Goal: Task Accomplishment & Management: Manage account settings

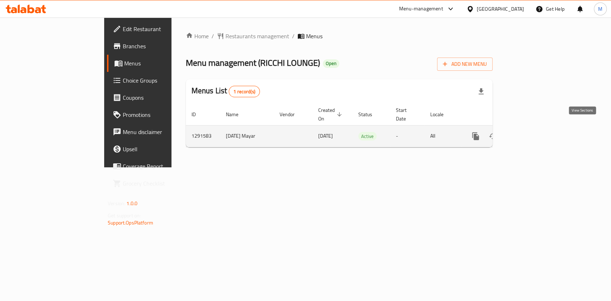
click at [532, 132] on icon "enhanced table" at bounding box center [527, 136] width 9 height 9
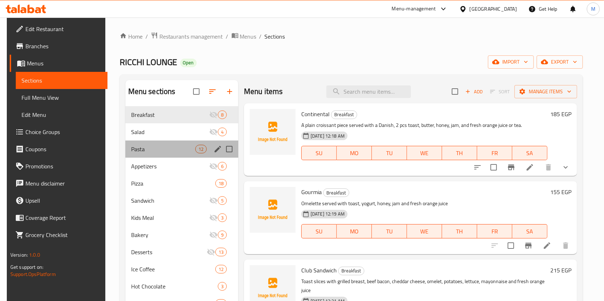
click at [165, 153] on div "Pasta 12" at bounding box center [181, 149] width 113 height 17
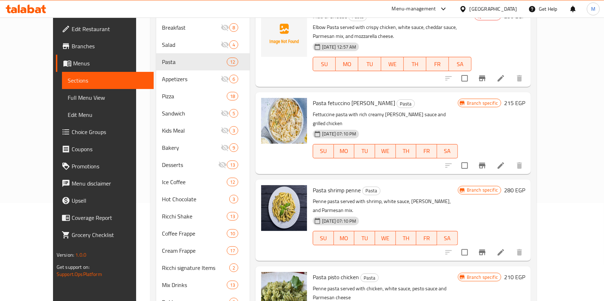
scroll to position [102, 0]
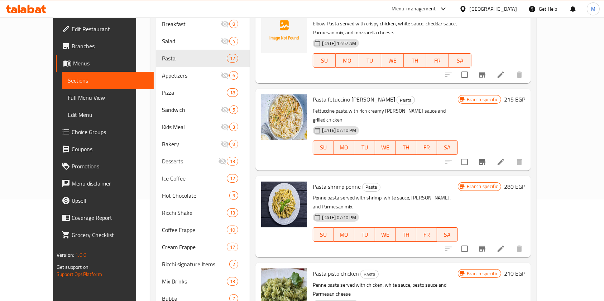
drag, startPoint x: 598, startPoint y: 143, endPoint x: 605, endPoint y: 101, distance: 42.9
click at [604, 101] on html "​ Menu-management Egypt Get Help M Edit Restaurant Branches Menus Sections Full…" at bounding box center [302, 48] width 604 height 301
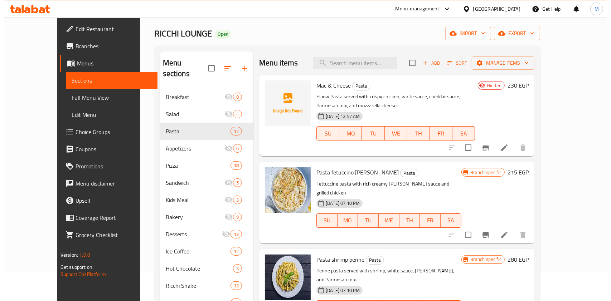
scroll to position [22, 0]
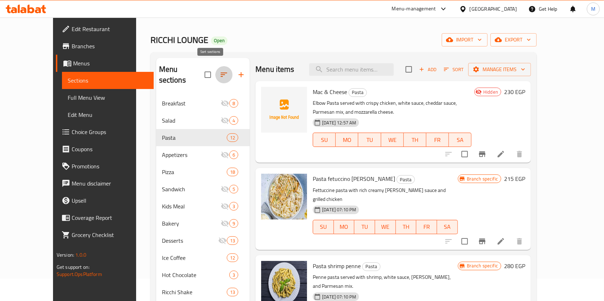
click at [219, 71] on icon "button" at bounding box center [223, 75] width 9 height 9
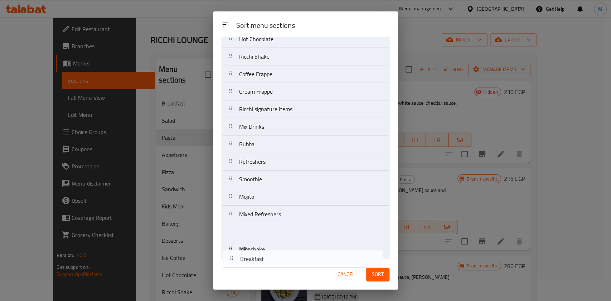
drag, startPoint x: 250, startPoint y: 67, endPoint x: 251, endPoint y: 266, distance: 199.4
click at [251, 266] on div "Sort menu sections Sort menu sections Breakfast Salad Pasta Appetizers Pizza Sa…" at bounding box center [305, 150] width 185 height 279
drag, startPoint x: 270, startPoint y: 252, endPoint x: 266, endPoint y: 264, distance: 12.5
click at [266, 264] on div "Sort menu sections Sort menu sections Salad Pasta Appetizers Pizza Sandwich Kid…" at bounding box center [305, 150] width 185 height 279
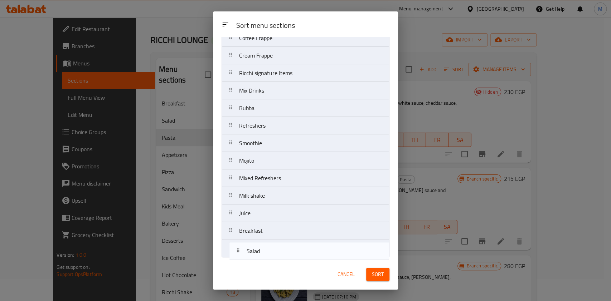
drag, startPoint x: 313, startPoint y: 63, endPoint x: 320, endPoint y: 249, distance: 185.9
click at [320, 250] on nav "Salad Pasta Appetizers Pizza Sandwich Kids Meal Bakery Desserts Ice Coffee Hot …" at bounding box center [306, 56] width 168 height 404
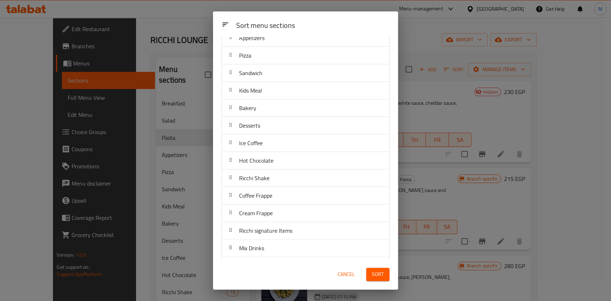
scroll to position [0, 0]
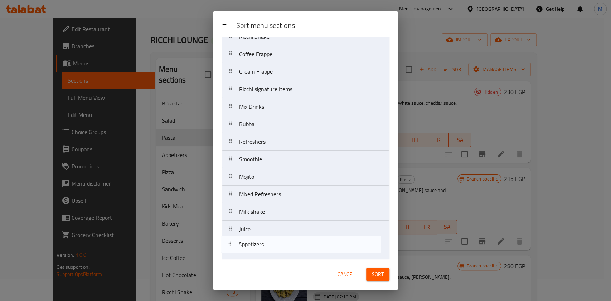
drag, startPoint x: 300, startPoint y: 89, endPoint x: 298, endPoint y: 254, distance: 164.7
click at [298, 254] on nav "Pasta Appetizers Pizza Sandwich Kids Meal Bakery Desserts Ice Coffee Hot Chocol…" at bounding box center [306, 89] width 168 height 404
click at [298, 254] on nav "Pasta Appetizers Pizza Sandwich Kids Meal Bakery Desserts Ice Coffee Hot Chocol…" at bounding box center [306, 56] width 168 height 404
drag, startPoint x: 315, startPoint y: 68, endPoint x: 316, endPoint y: 244, distance: 176.5
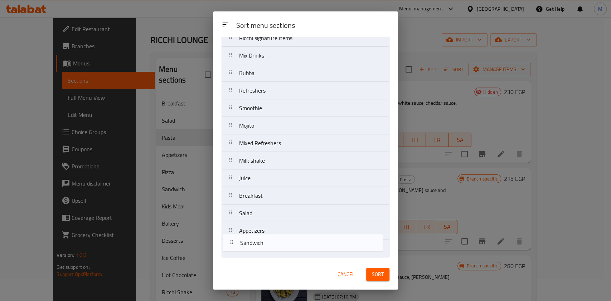
click at [316, 244] on nav "Pasta Pizza Sandwich Kids Meal Bakery Desserts Ice Coffee Hot Chocolate Ricchi …" at bounding box center [306, 56] width 168 height 404
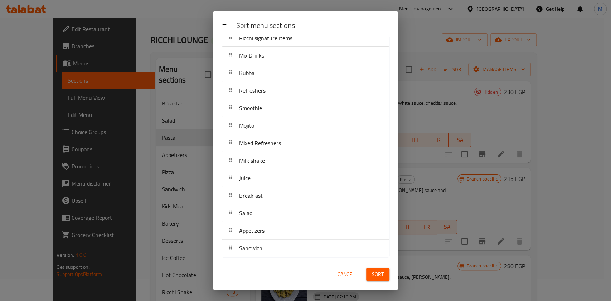
scroll to position [10, 0]
drag, startPoint x: 388, startPoint y: 61, endPoint x: 358, endPoint y: 97, distance: 47.1
click at [358, 97] on div "Sort menu sections Pasta Pizza Kids Meal Bakery Desserts Ice Coffee Hot Chocola…" at bounding box center [305, 148] width 185 height 222
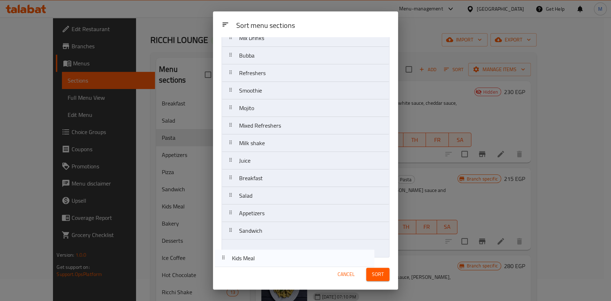
scroll to position [204, 0]
drag, startPoint x: 278, startPoint y: 96, endPoint x: 270, endPoint y: 255, distance: 159.2
click at [270, 255] on nav "Pasta Pizza Kids Meal Bakery Desserts Ice Coffee Hot Chocolate Ricchi Shake Cof…" at bounding box center [306, 56] width 168 height 404
drag, startPoint x: 264, startPoint y: 95, endPoint x: 257, endPoint y: 267, distance: 172.7
click at [256, 268] on div "Sort menu sections Sort menu sections Pasta Pizza Bakery Desserts Ice Coffee Ho…" at bounding box center [305, 150] width 185 height 279
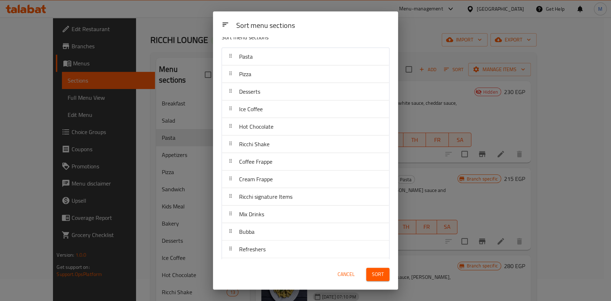
scroll to position [0, 0]
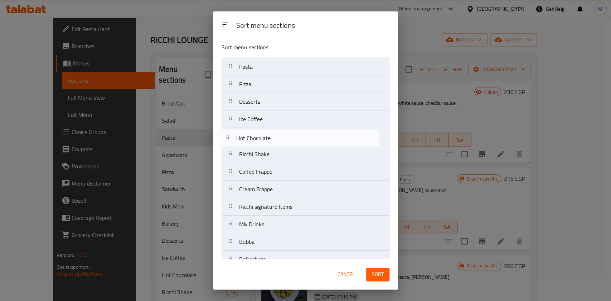
drag, startPoint x: 309, startPoint y: 132, endPoint x: 303, endPoint y: 138, distance: 8.4
click at [303, 138] on nav "Pasta Pizza Desserts Ice Coffee Hot Chocolate Ricchi Shake Coffee Frappe Cream …" at bounding box center [306, 260] width 168 height 404
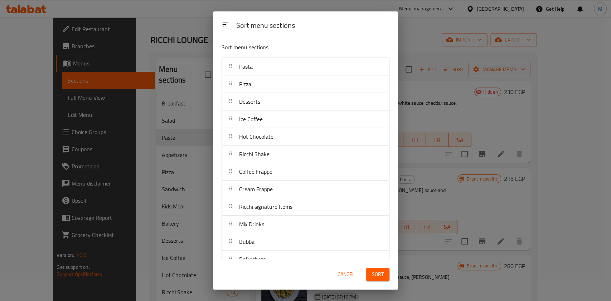
click at [303, 138] on nav "Pasta Pizza Desserts Ice Coffee Hot Chocolate Ricchi Shake Coffee Frappe Cream …" at bounding box center [306, 260] width 168 height 404
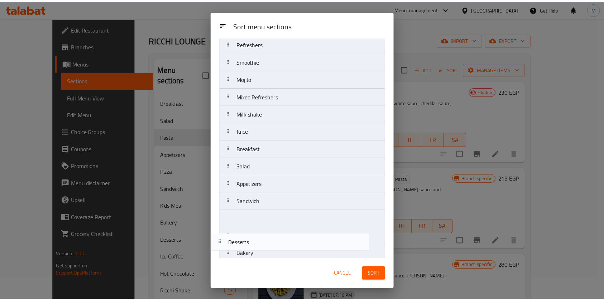
scroll to position [204, 0]
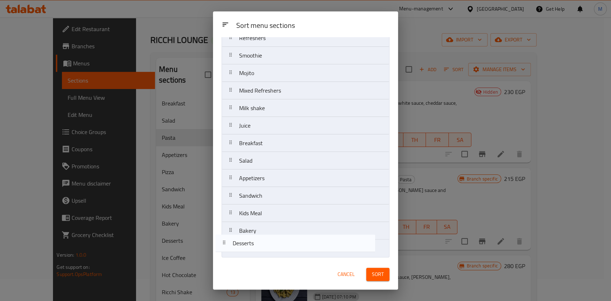
drag, startPoint x: 294, startPoint y: 105, endPoint x: 289, endPoint y: 250, distance: 145.4
click at [289, 250] on nav "Pasta Pizza Desserts Ice Coffee Hot Chocolate Ricchi Shake Coffee Frappe Cream …" at bounding box center [306, 56] width 168 height 404
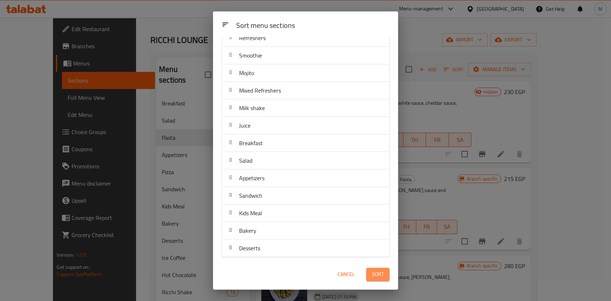
click at [369, 275] on button "Sort" at bounding box center [377, 274] width 23 height 13
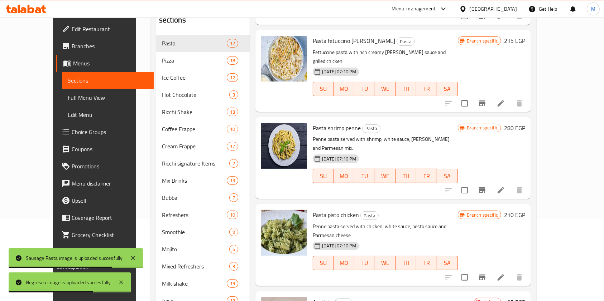
scroll to position [0, 0]
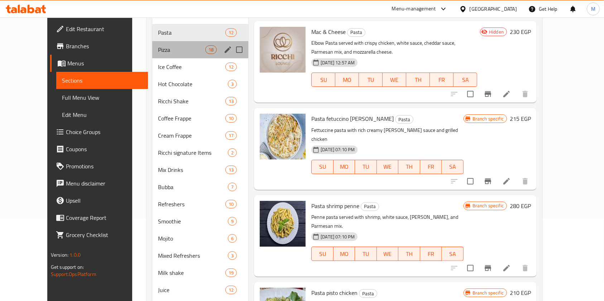
click at [157, 54] on div "Pizza 18" at bounding box center [200, 49] width 96 height 17
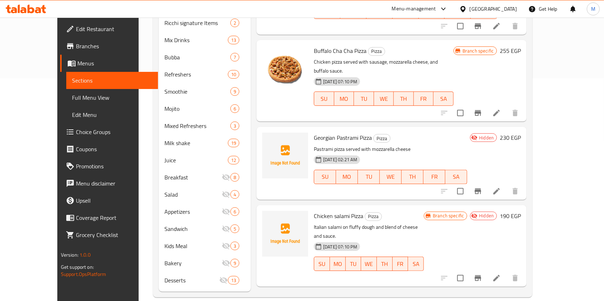
scroll to position [931, 0]
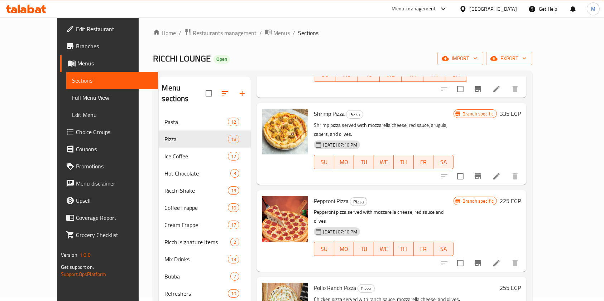
scroll to position [0, 0]
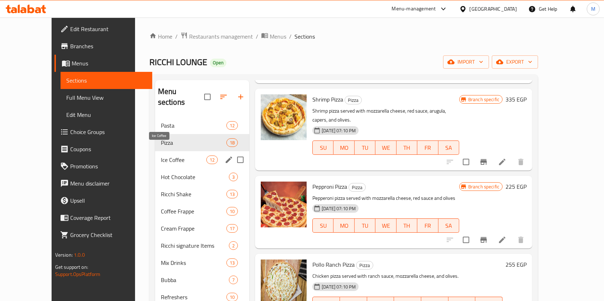
click at [161, 156] on span "Ice Coffee" at bounding box center [183, 160] width 45 height 9
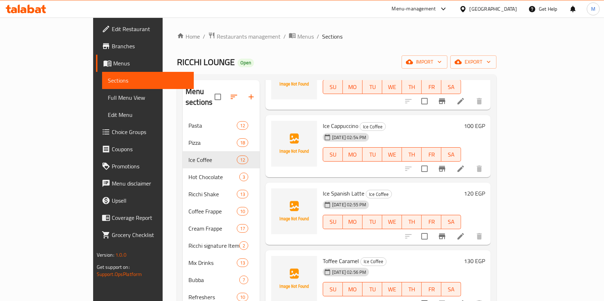
click at [496, 88] on div "Menu sections Pasta 12 Pizza 18 Ice Coffee 12 Hot Chocolate 3 Ricchi Shake 13 C…" at bounding box center [336, 297] width 319 height 446
drag, startPoint x: 584, startPoint y: 88, endPoint x: 580, endPoint y: 91, distance: 4.1
click at [496, 91] on div "Menu sections Pasta 12 Pizza 18 Ice Coffee 12 Hot Chocolate 3 Ricchi Shake 13 C…" at bounding box center [336, 297] width 319 height 446
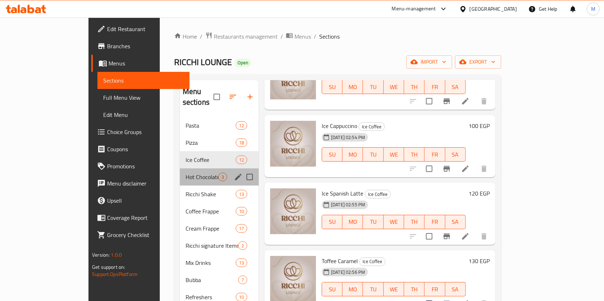
click at [180, 169] on div "Hot Chocolate 3" at bounding box center [219, 177] width 79 height 17
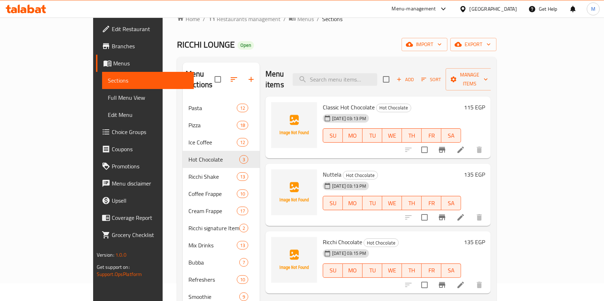
scroll to position [30, 0]
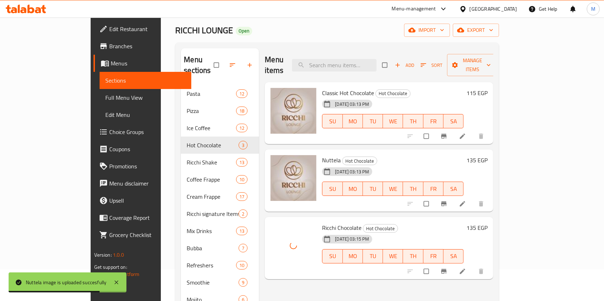
scroll to position [33, 0]
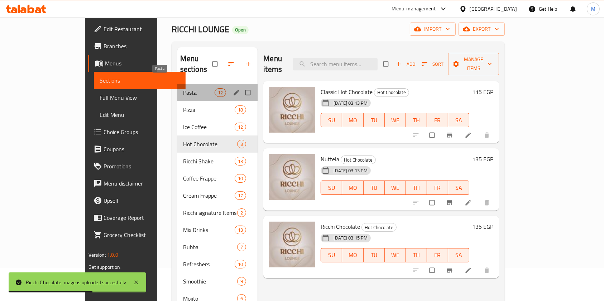
click at [183, 88] on span "Pasta" at bounding box center [199, 92] width 32 height 9
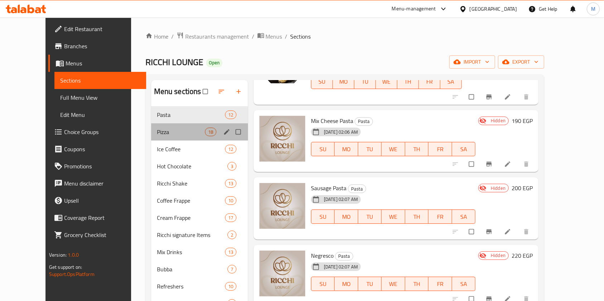
click at [151, 139] on div "Pizza 18" at bounding box center [199, 132] width 97 height 17
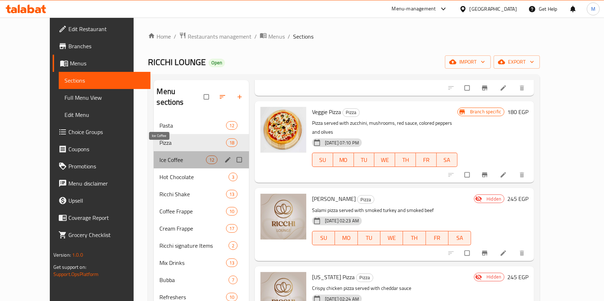
click at [159, 156] on span "Ice Coffee" at bounding box center [182, 160] width 46 height 9
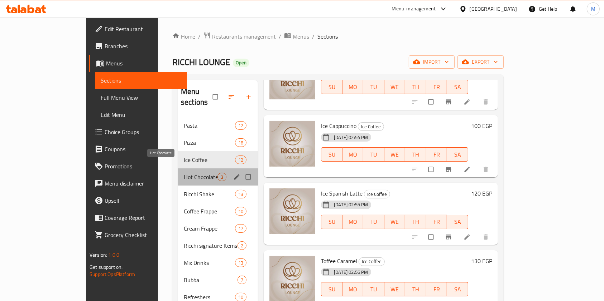
click at [184, 173] on span "Hot Chocolate" at bounding box center [201, 177] width 34 height 9
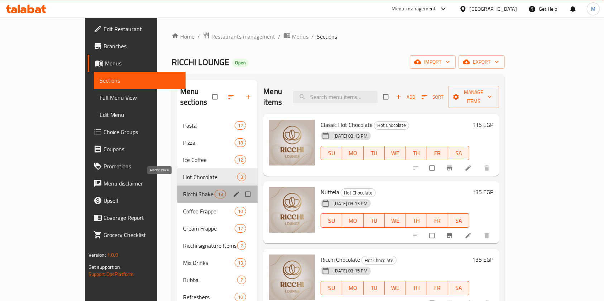
click at [183, 190] on span "Ricchi Shake" at bounding box center [199, 194] width 32 height 9
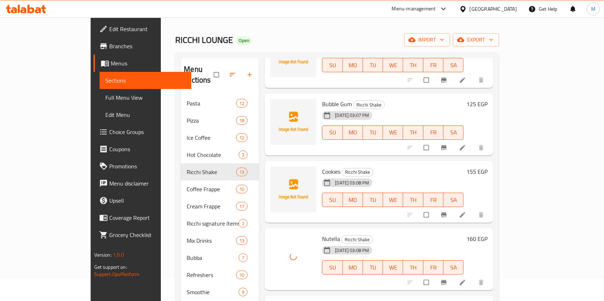
scroll to position [14, 0]
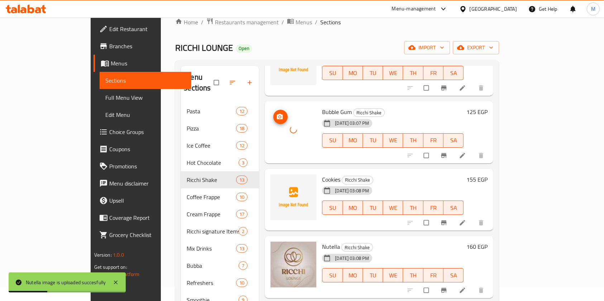
drag, startPoint x: 271, startPoint y: 135, endPoint x: 301, endPoint y: 105, distance: 42.3
click at [271, 124] on div at bounding box center [293, 130] width 46 height 46
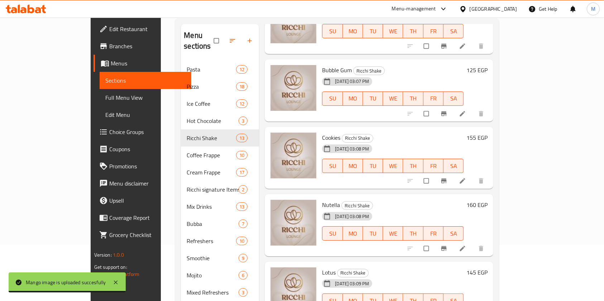
scroll to position [26, 0]
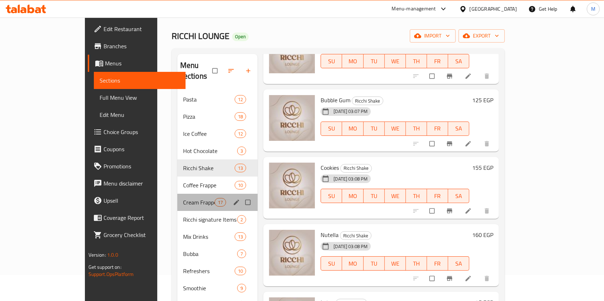
click at [177, 194] on div "Cream Frappe 17" at bounding box center [217, 202] width 81 height 17
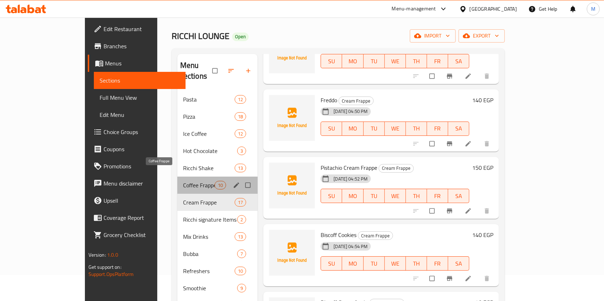
click at [183, 181] on span "Coffee Frappe" at bounding box center [199, 185] width 32 height 9
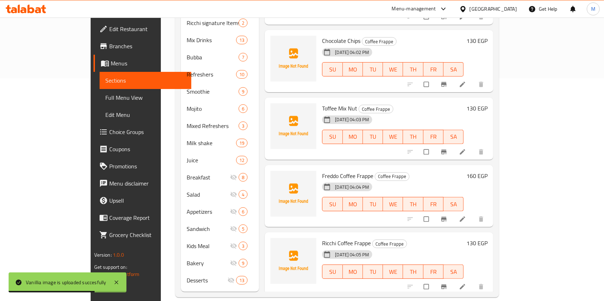
scroll to position [265, 0]
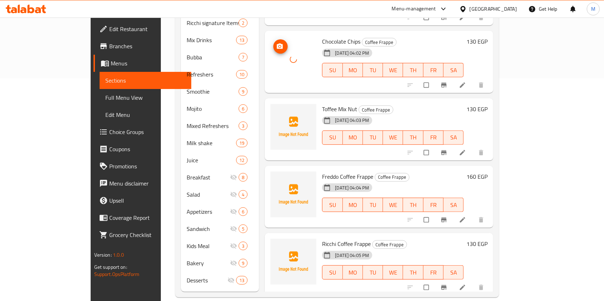
click at [273, 39] on button "upload picture" at bounding box center [280, 46] width 14 height 14
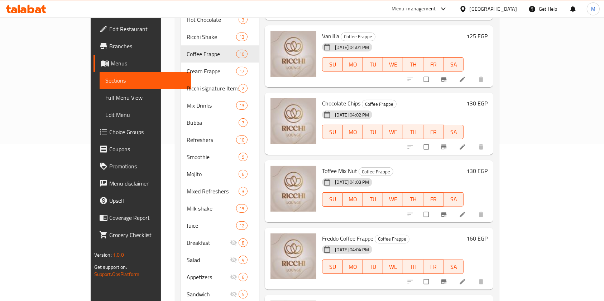
scroll to position [158, 0]
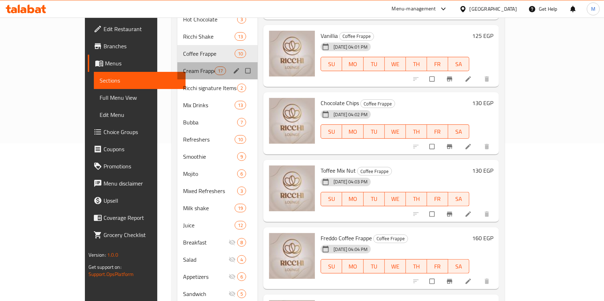
click at [177, 64] on div "Cream Frappe 17" at bounding box center [217, 70] width 81 height 17
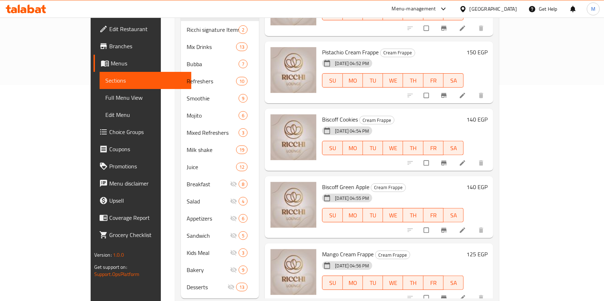
scroll to position [390, 0]
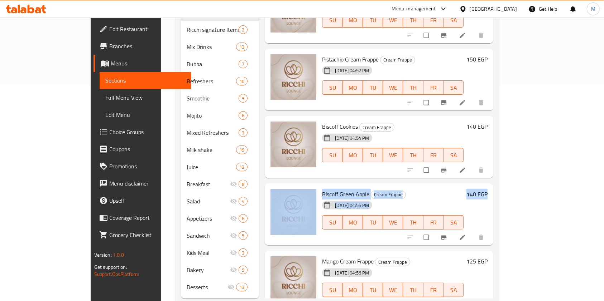
click at [513, 189] on div "Home / Restaurants management / Menus / Sections RICCHI LOUNGE Open import expo…" at bounding box center [337, 60] width 352 height 518
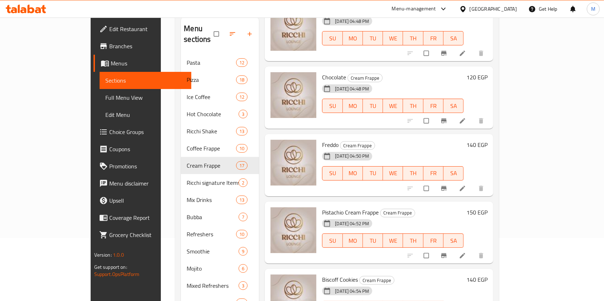
scroll to position [70, 0]
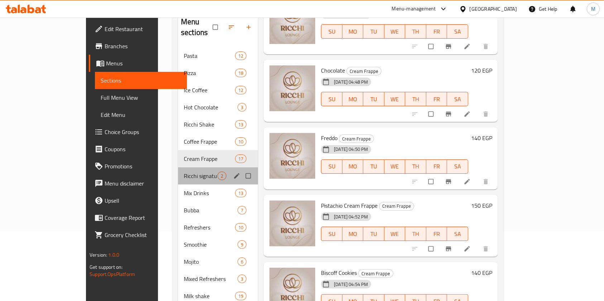
click at [178, 168] on div "Ricchi signature Items 2" at bounding box center [218, 176] width 80 height 17
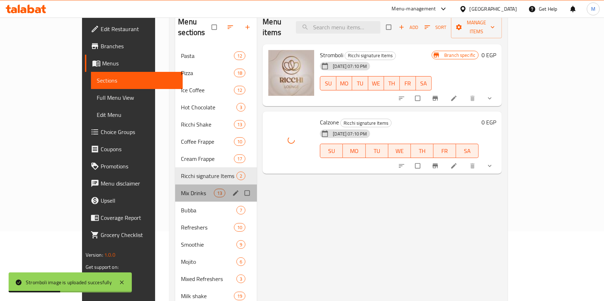
click at [175, 188] on div "Mix Drinks 13" at bounding box center [216, 193] width 82 height 17
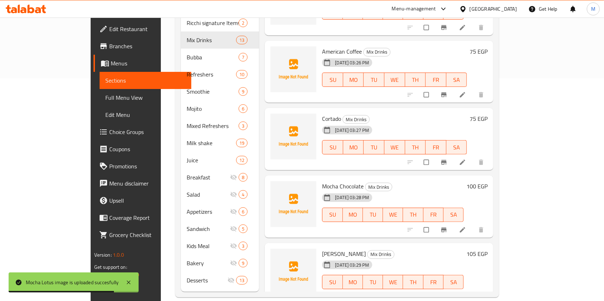
scroll to position [186, 0]
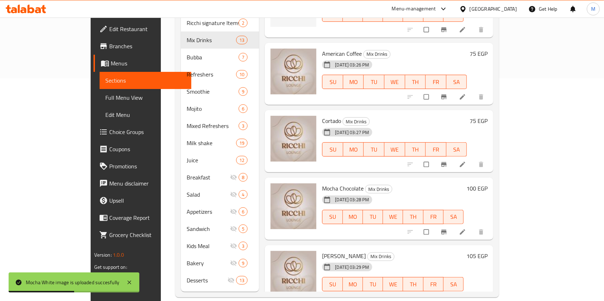
drag, startPoint x: 596, startPoint y: 150, endPoint x: 597, endPoint y: 146, distance: 4.8
click at [513, 146] on div "Home / Restaurants management / Menus / Sections RICCHI LOUNGE Open import expo…" at bounding box center [337, 53] width 352 height 518
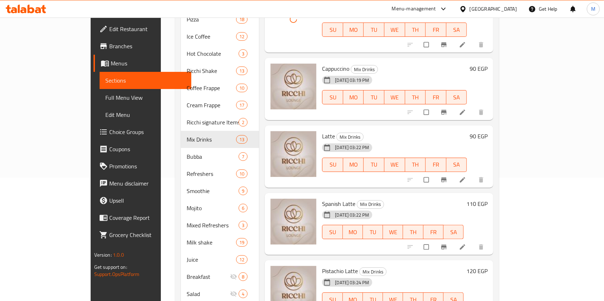
scroll to position [110, 0]
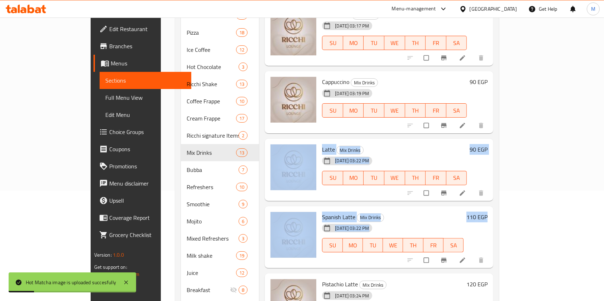
drag, startPoint x: 588, startPoint y: 98, endPoint x: 590, endPoint y: 206, distance: 108.1
click at [499, 256] on div "Menu sections Pasta 12 Pizza 18 Ice Coffee 12 Hot Chocolate 3 Ricchi Shake 13 C…" at bounding box center [337, 187] width 324 height 446
click at [513, 91] on div "Home / Restaurants management / Menus / Sections RICCHI LOUNGE Open import expo…" at bounding box center [337, 166] width 352 height 518
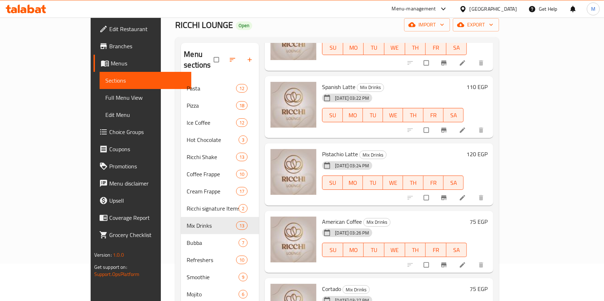
scroll to position [0, 0]
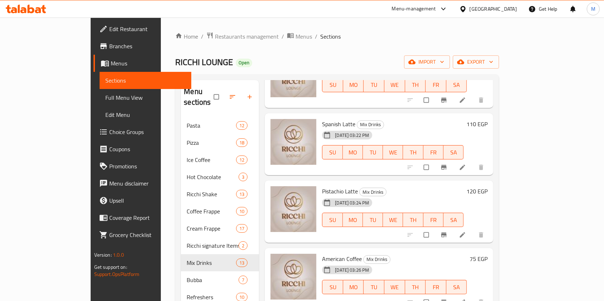
click at [499, 90] on div "Menu sections Pasta 12 Pizza 18 Ice Coffee 12 Hot Chocolate 3 Ricchi Shake 13 C…" at bounding box center [337, 297] width 324 height 446
drag, startPoint x: 584, startPoint y: 90, endPoint x: 579, endPoint y: 91, distance: 5.5
click at [499, 91] on div "Menu sections Pasta 12 Pizza 18 Ice Coffee 12 Hot Chocolate 3 Ricchi Shake 13 C…" at bounding box center [337, 297] width 324 height 446
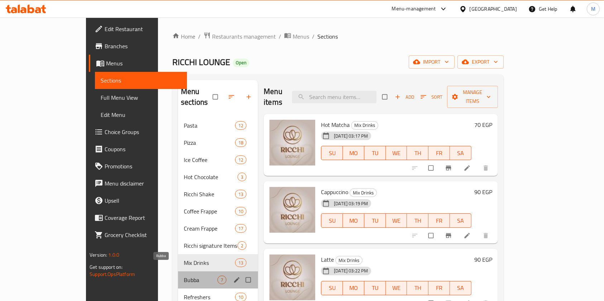
click at [190, 276] on span "Bubba" at bounding box center [201, 280] width 34 height 9
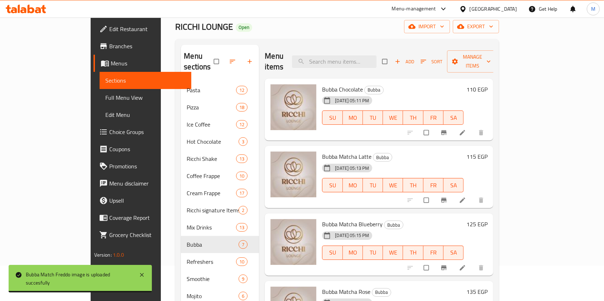
scroll to position [15, 0]
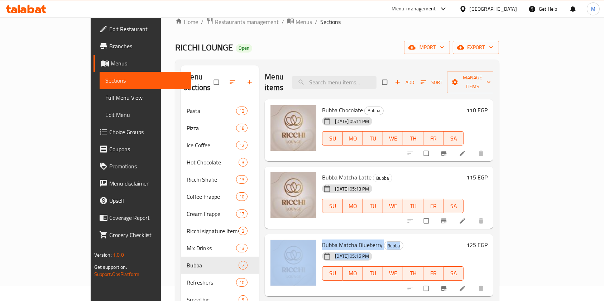
drag, startPoint x: 535, startPoint y: 226, endPoint x: 574, endPoint y: 233, distance: 38.8
click at [493, 125] on div "Bubba Chocolate Bubba 15-09-2025 05:11 PM SU MO TU WE TH FR SA 110 EGP Bubba Ma…" at bounding box center [379, 112] width 228 height 25
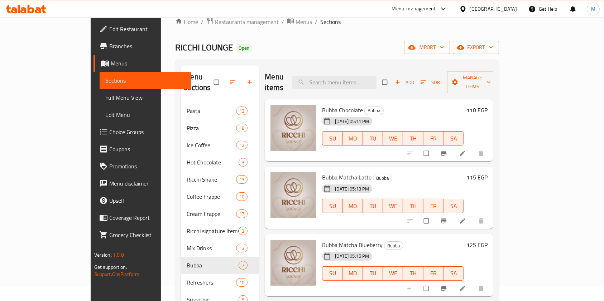
click at [499, 222] on div "Menu sections Pasta 12 Pizza 18 Ice Coffee 12 Hot Chocolate 3 Ricchi Shake 13 C…" at bounding box center [337, 283] width 324 height 446
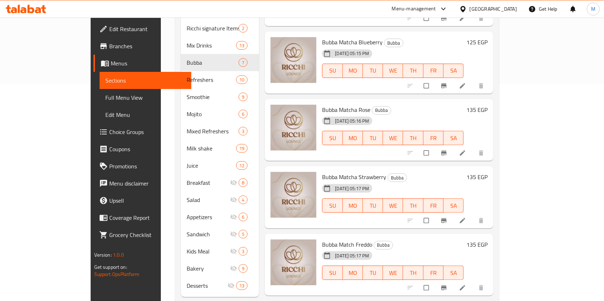
scroll to position [223, 0]
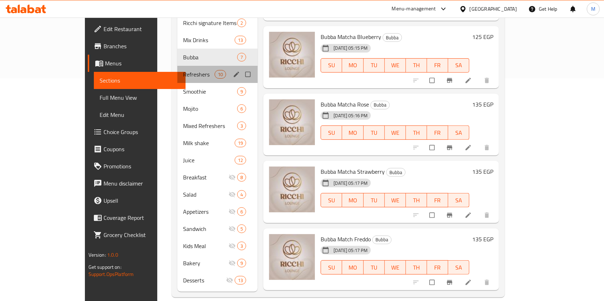
click at [184, 69] on div "Refreshers 10" at bounding box center [217, 74] width 81 height 17
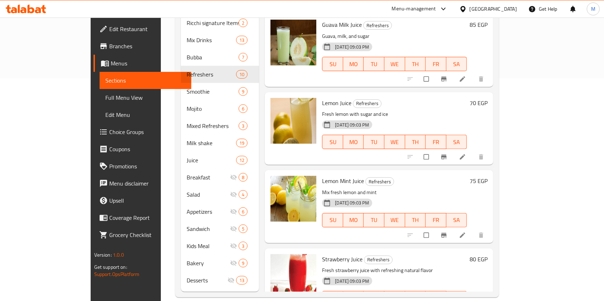
scroll to position [365, 0]
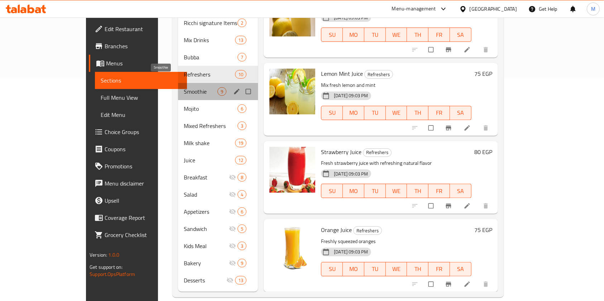
click at [184, 87] on span "Smoothie" at bounding box center [201, 91] width 34 height 9
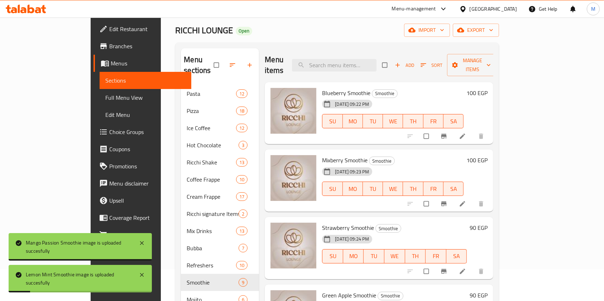
scroll to position [32, 0]
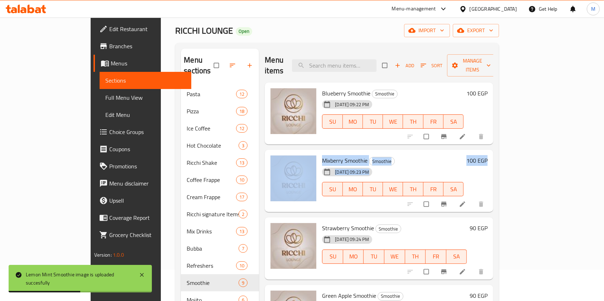
drag, startPoint x: 603, startPoint y: 110, endPoint x: 610, endPoint y: 175, distance: 65.6
click at [604, 175] on html "Lemon Mint Smoothie image is uploaded succesfully ​ Menu-management Egypt Get H…" at bounding box center [302, 118] width 604 height 301
click at [499, 152] on div "Menu sections Pasta 12 Pizza 18 Ice Coffee 12 Hot Chocolate 3 Ricchi Shake 13 C…" at bounding box center [337, 266] width 324 height 446
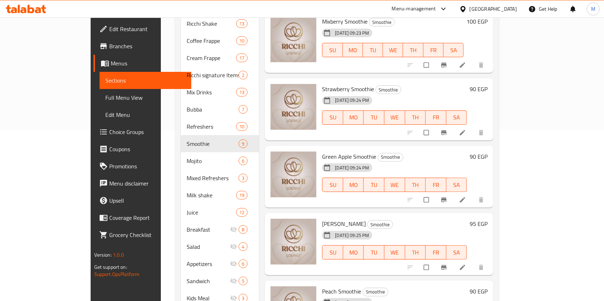
scroll to position [179, 0]
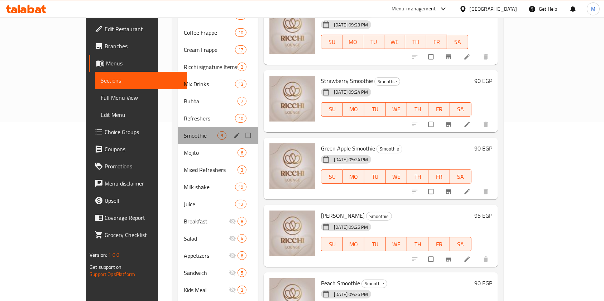
click at [178, 132] on div "Smoothie 9" at bounding box center [218, 135] width 80 height 17
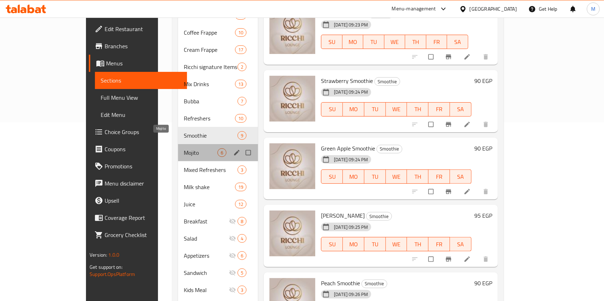
click at [184, 149] on span "Mojito" at bounding box center [201, 153] width 34 height 9
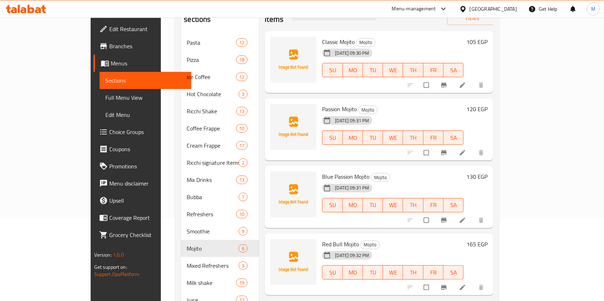
scroll to position [85, 0]
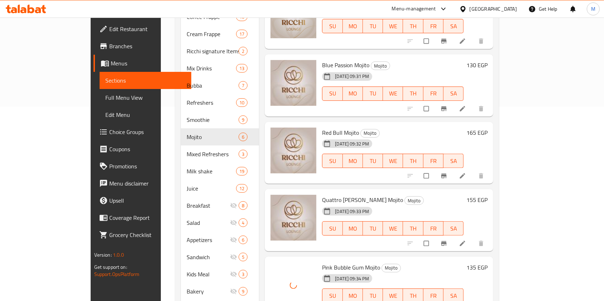
scroll to position [223, 0]
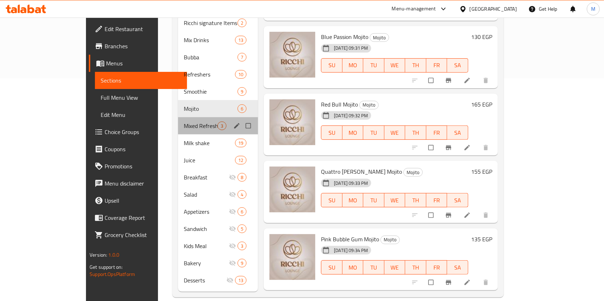
click at [178, 119] on div "Mixed Refreshers 3" at bounding box center [218, 125] width 80 height 17
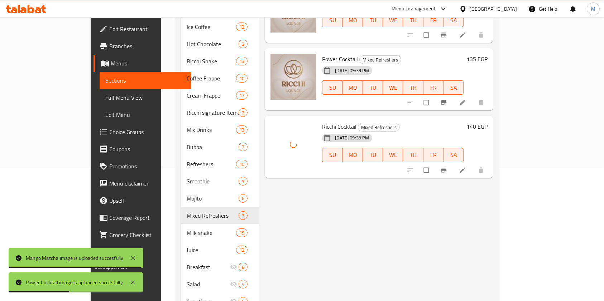
scroll to position [179, 0]
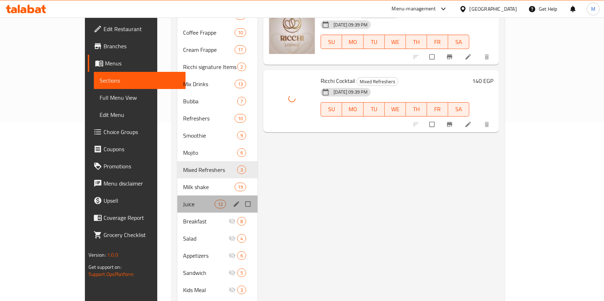
click at [177, 198] on div "Juice 12" at bounding box center [217, 204] width 81 height 17
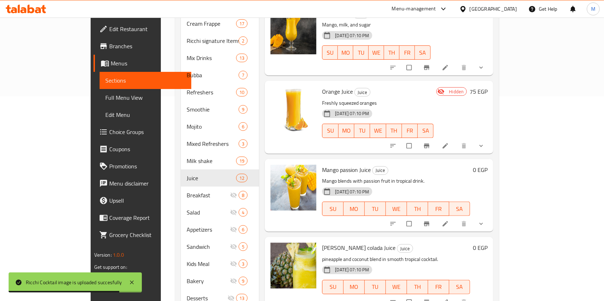
scroll to position [223, 0]
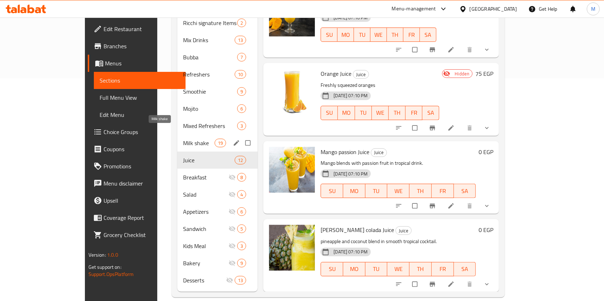
click at [183, 139] on span "Milk shake" at bounding box center [199, 143] width 32 height 9
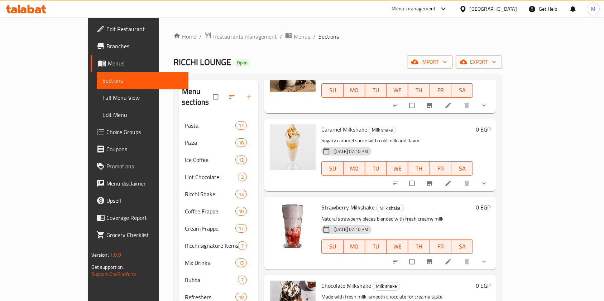
scroll to position [223, 0]
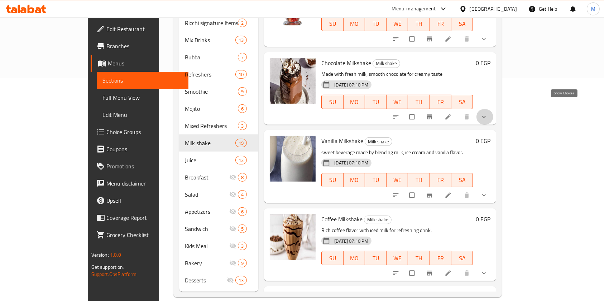
click at [487, 113] on icon "show more" at bounding box center [483, 116] width 7 height 7
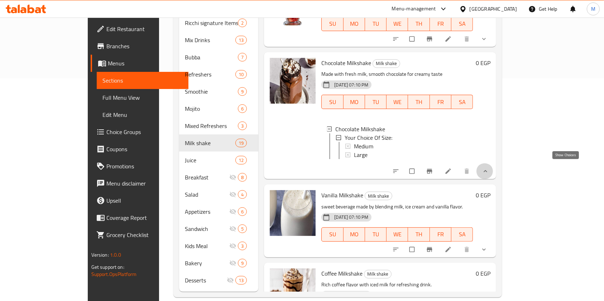
click at [489, 168] on icon "show more" at bounding box center [485, 171] width 7 height 7
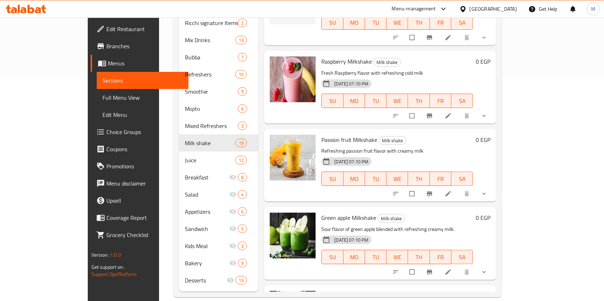
scroll to position [950, 0]
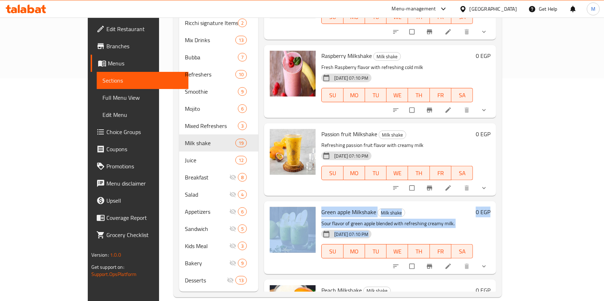
drag, startPoint x: 587, startPoint y: 185, endPoint x: 591, endPoint y: 141, distance: 43.5
click at [516, 141] on div "Home / Restaurants management / Menus / Sections RICCHI LOUNGE Open import expo…" at bounding box center [337, 53] width 357 height 518
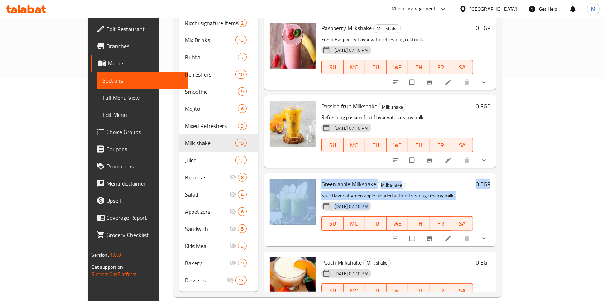
scroll to position [1069, 0]
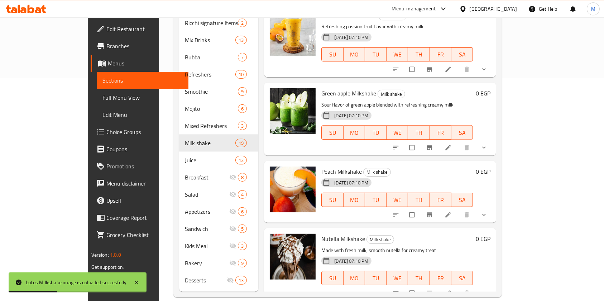
click at [516, 233] on div "Home / Restaurants management / Menus / Sections RICCHI LOUNGE Open import expo…" at bounding box center [337, 53] width 357 height 518
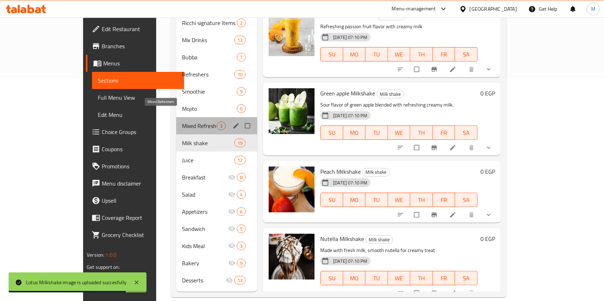
click at [182, 122] on span "Mixed Refreshers" at bounding box center [199, 126] width 35 height 9
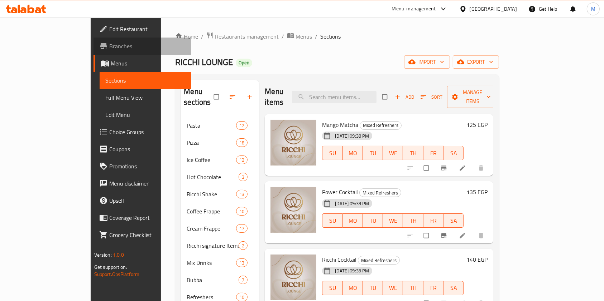
click at [109, 45] on span "Branches" at bounding box center [147, 46] width 77 height 9
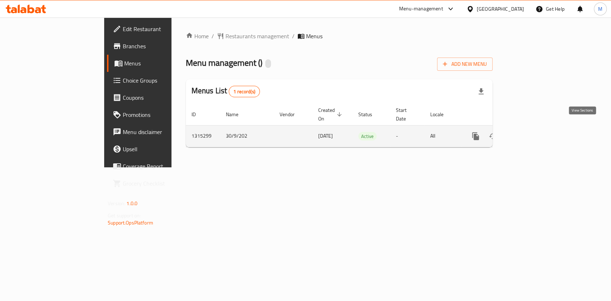
click at [536, 128] on link "enhanced table" at bounding box center [527, 136] width 17 height 17
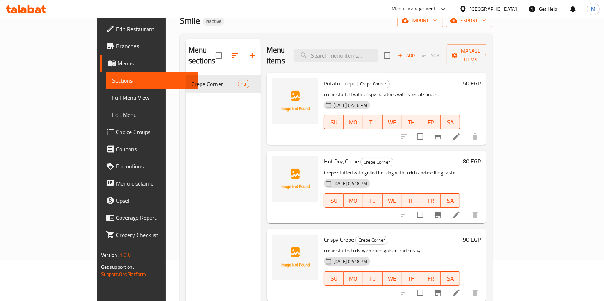
scroll to position [34, 0]
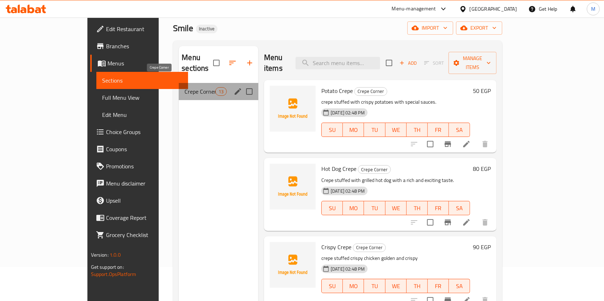
click at [184, 87] on span "Crepe Corner" at bounding box center [199, 91] width 30 height 9
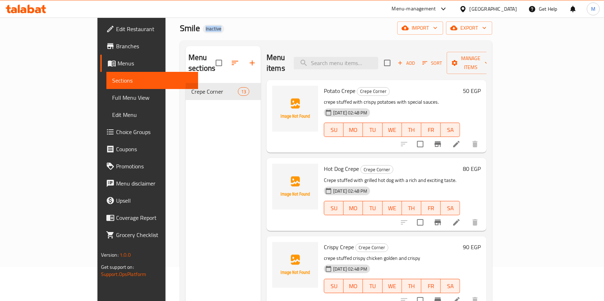
drag, startPoint x: 135, startPoint y: 29, endPoint x: 156, endPoint y: 71, distance: 46.9
click at [180, 62] on div "Home / Restaurants management / Menus / Sections Smile Inactive import export M…" at bounding box center [336, 176] width 312 height 356
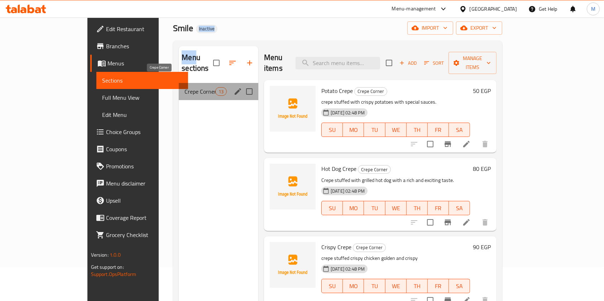
click at [184, 87] on span "Crepe Corner" at bounding box center [199, 91] width 30 height 9
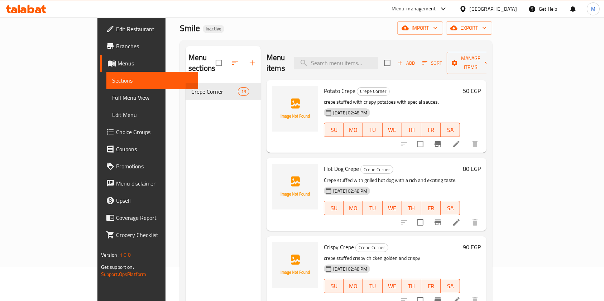
click at [185, 117] on div "Menu sections Crepe Corner 13" at bounding box center [222, 196] width 75 height 301
click at [116, 132] on span "Choice Groups" at bounding box center [154, 132] width 77 height 9
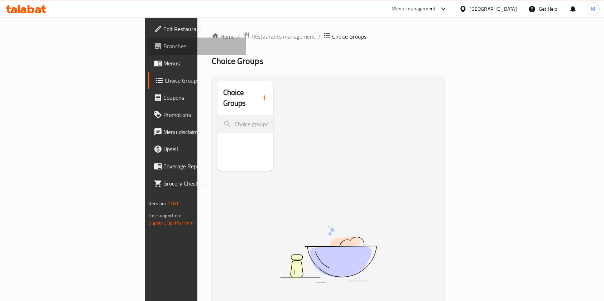
click at [164, 45] on span "Branches" at bounding box center [202, 46] width 77 height 9
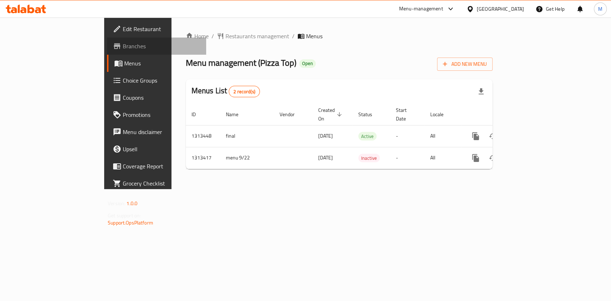
click at [123, 45] on span "Branches" at bounding box center [162, 46] width 78 height 9
